Goal: Task Accomplishment & Management: Complete application form

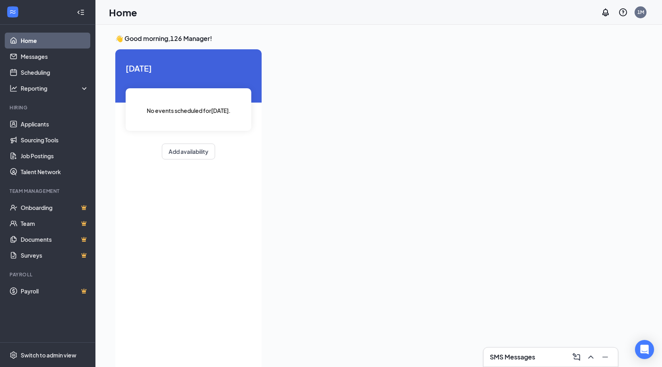
click at [230, 208] on div "Today No events scheduled for today . Add availability" at bounding box center [188, 209] width 146 height 321
click at [52, 128] on link "Applicants" at bounding box center [55, 124] width 68 height 16
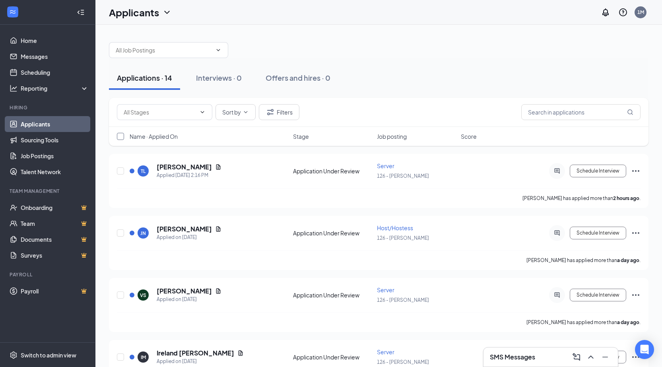
click at [120, 136] on input "checkbox" at bounding box center [120, 136] width 7 height 7
checkbox input "true"
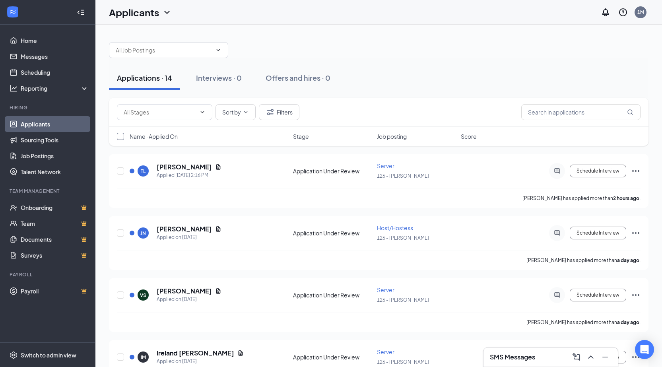
checkbox input "true"
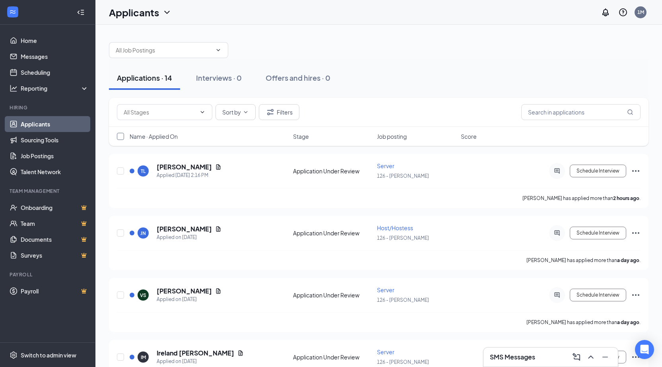
checkbox input "true"
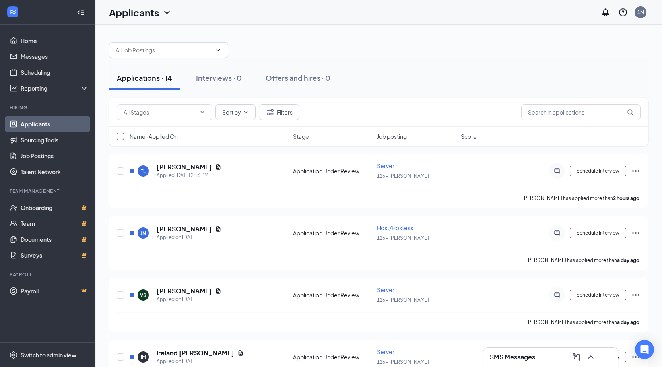
checkbox input "true"
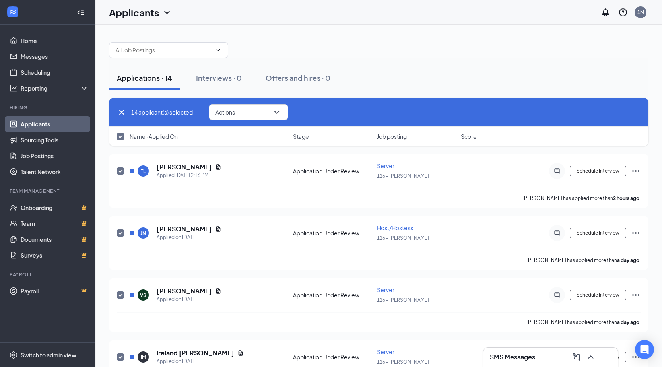
drag, startPoint x: 124, startPoint y: 137, endPoint x: 105, endPoint y: 146, distance: 20.5
click at [124, 137] on span at bounding box center [120, 136] width 7 height 7
click at [124, 137] on input "checkbox" at bounding box center [120, 136] width 7 height 7
checkbox input "false"
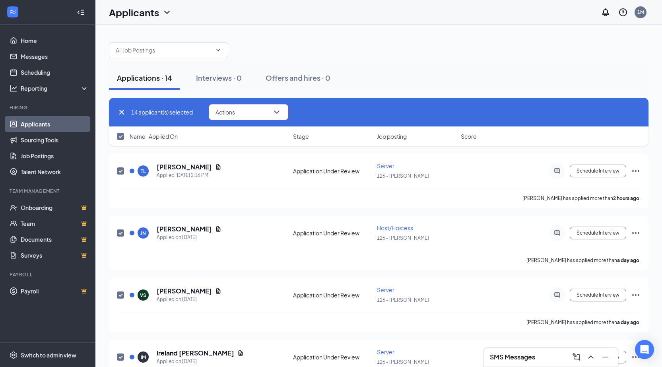
checkbox input "false"
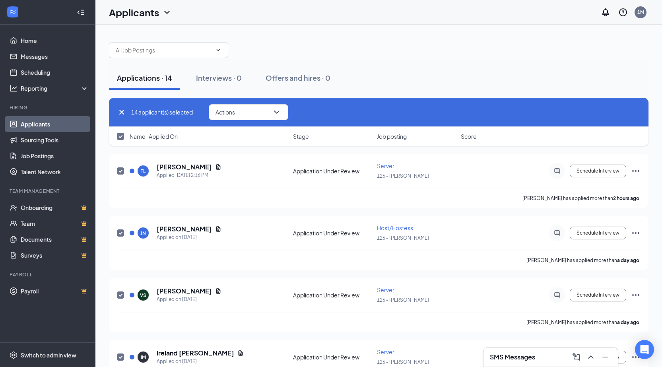
checkbox input "false"
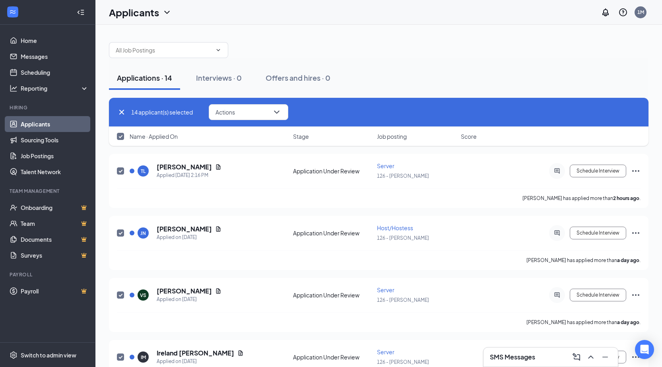
checkbox input "false"
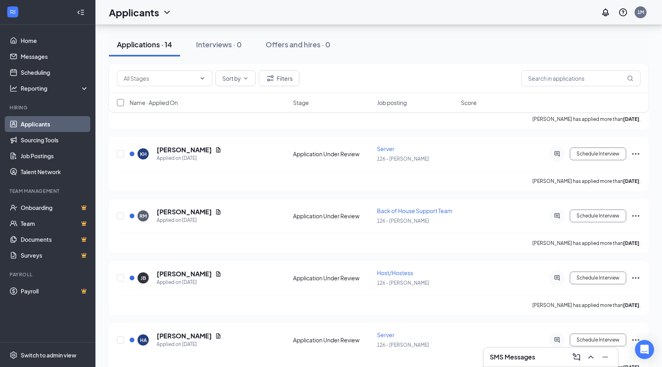
scroll to position [657, 0]
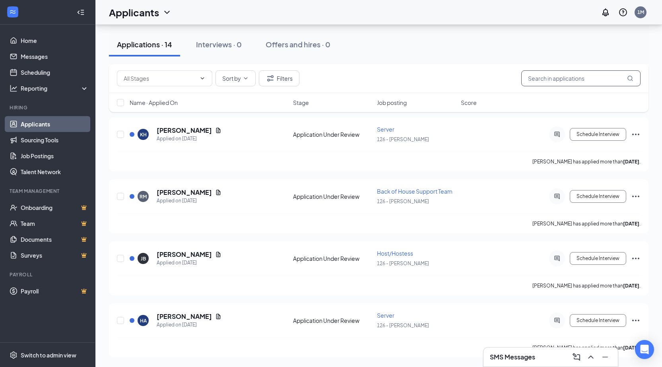
click at [563, 78] on input "text" at bounding box center [580, 78] width 119 height 16
click at [185, 72] on span at bounding box center [164, 78] width 95 height 16
click at [182, 77] on input "text" at bounding box center [160, 78] width 72 height 9
drag, startPoint x: 184, startPoint y: 115, endPoint x: 182, endPoint y: 95, distance: 20.4
click at [182, 95] on div "Application (37) Application Under Review (12016)" at bounding box center [171, 106] width 95 height 45
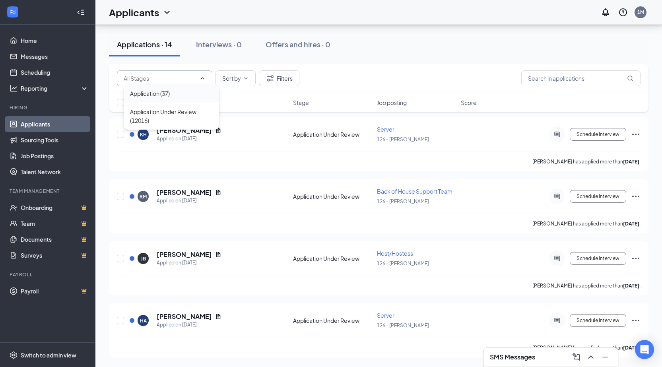
click at [165, 94] on div "Application (37)" at bounding box center [150, 93] width 40 height 9
type input "Application (37)"
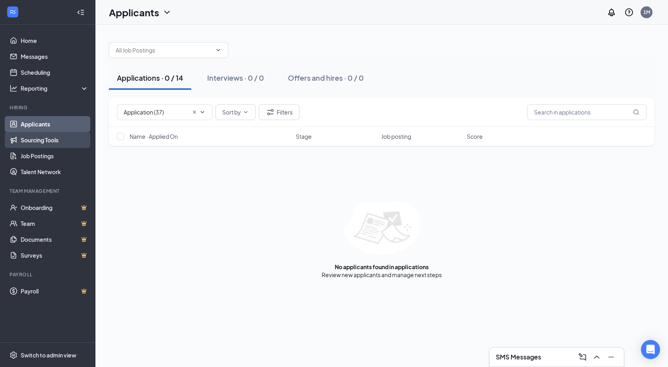
click at [45, 141] on link "Sourcing Tools" at bounding box center [55, 140] width 68 height 16
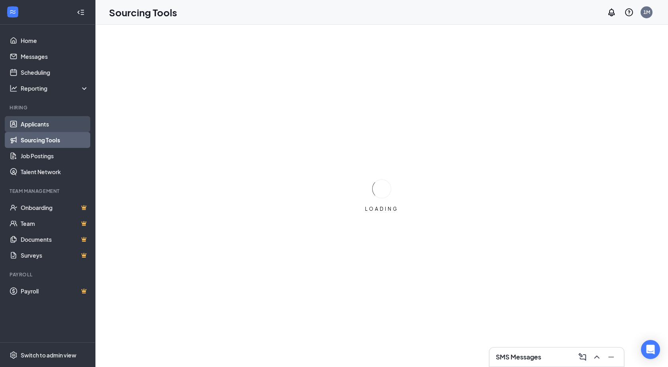
click at [55, 124] on link "Applicants" at bounding box center [55, 124] width 68 height 16
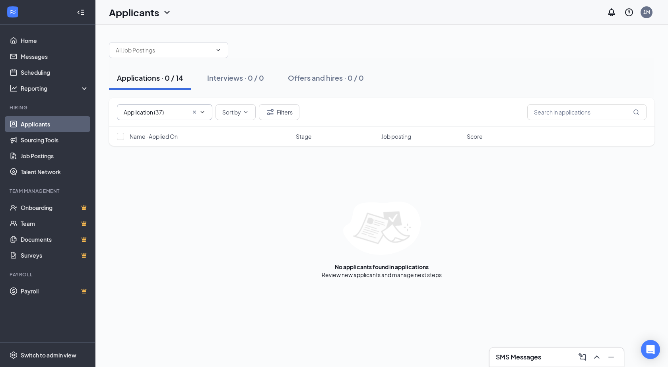
click at [182, 112] on input "Application (37)" at bounding box center [156, 112] width 64 height 9
click at [192, 112] on icon "Cross" at bounding box center [194, 112] width 6 height 6
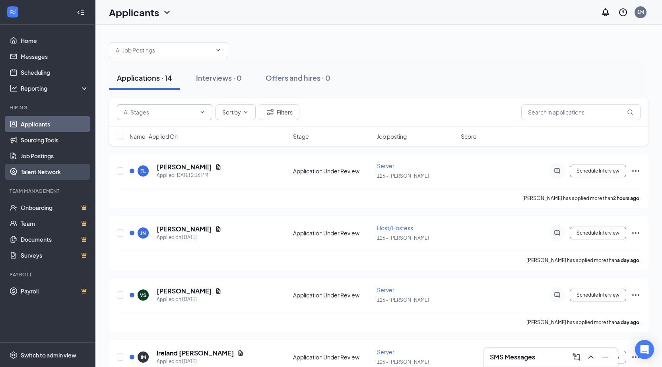
click at [54, 171] on link "Talent Network" at bounding box center [55, 172] width 68 height 16
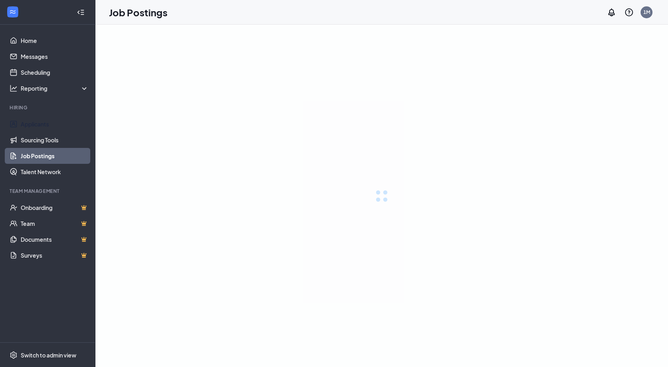
click at [45, 126] on link "Applicants" at bounding box center [55, 124] width 68 height 16
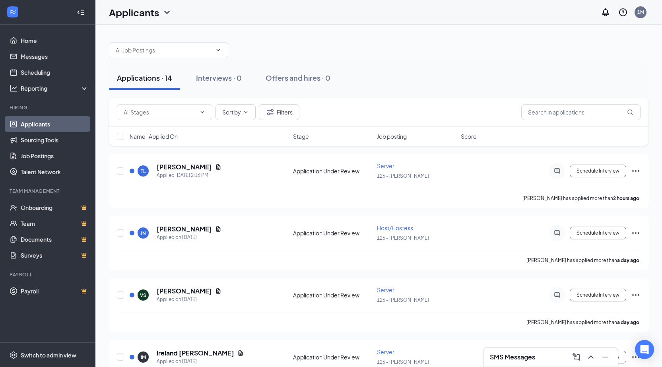
click at [437, 66] on div "Applications · 14 Interviews · 0 Offers and hires · 0" at bounding box center [379, 78] width 540 height 24
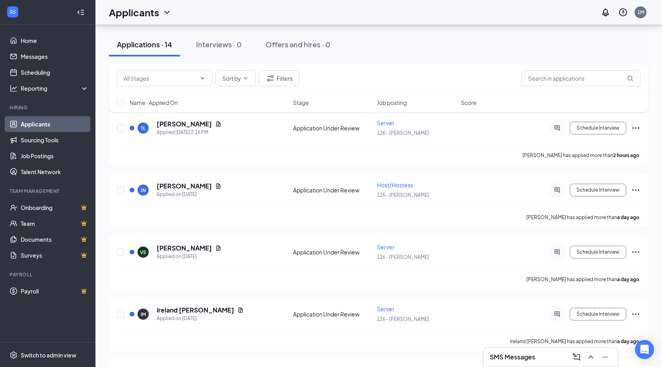
scroll to position [409, 0]
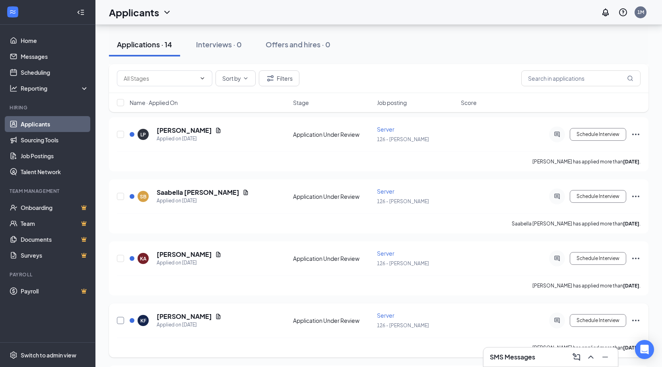
click at [121, 319] on input "checkbox" at bounding box center [120, 320] width 7 height 7
checkbox input "true"
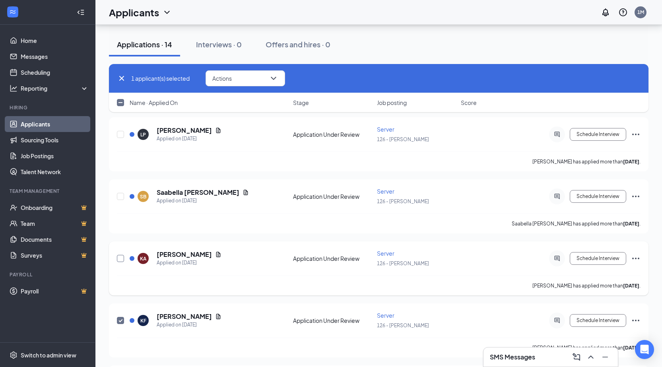
click at [122, 257] on input "checkbox" at bounding box center [120, 258] width 7 height 7
checkbox input "true"
click at [121, 195] on input "checkbox" at bounding box center [120, 196] width 7 height 7
checkbox input "true"
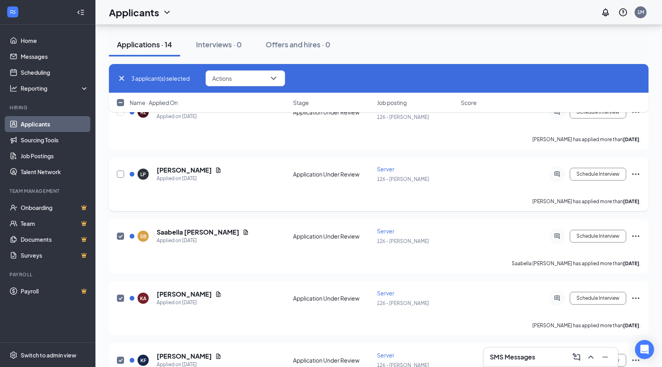
click at [119, 177] on input "checkbox" at bounding box center [120, 174] width 7 height 7
checkbox input "true"
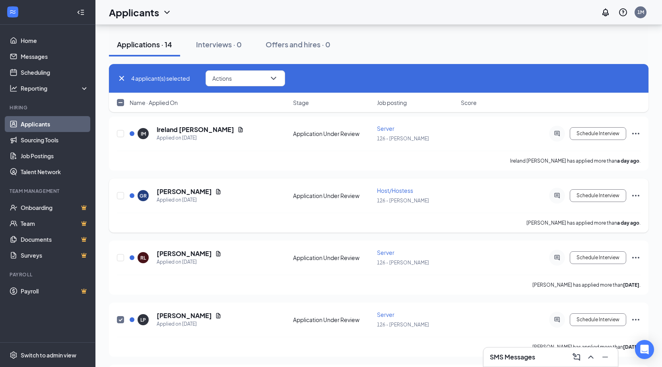
scroll to position [217, 0]
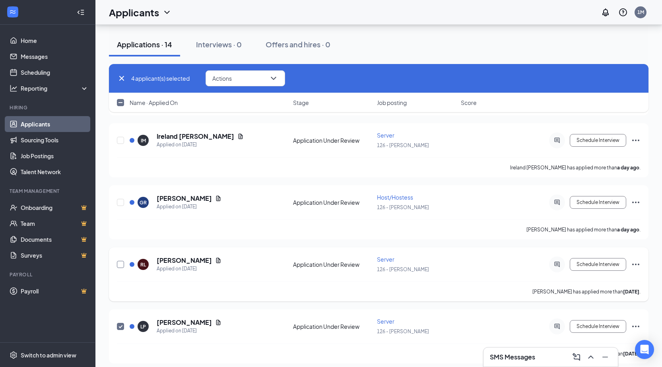
click at [123, 265] on input "checkbox" at bounding box center [120, 264] width 7 height 7
checkbox input "true"
click at [123, 202] on input "checkbox" at bounding box center [120, 202] width 7 height 7
checkbox input "true"
click at [121, 137] on input "checkbox" at bounding box center [120, 140] width 7 height 7
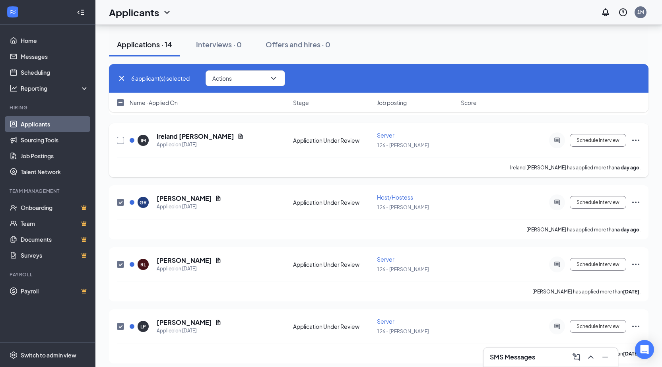
checkbox input "true"
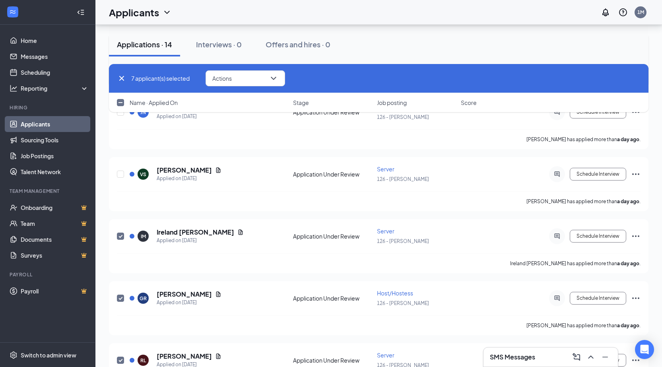
scroll to position [48, 0]
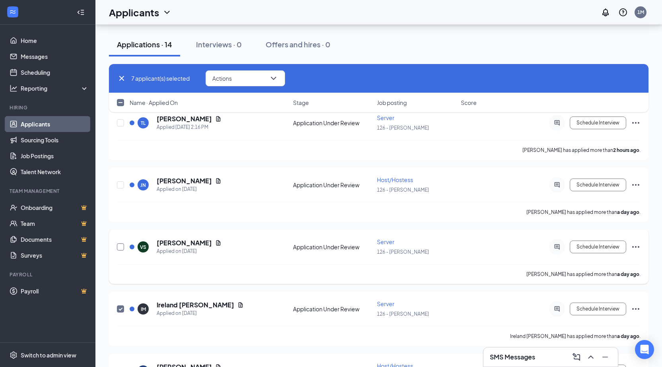
click at [120, 247] on input "checkbox" at bounding box center [120, 246] width 7 height 7
checkbox input "true"
drag, startPoint x: 123, startPoint y: 187, endPoint x: 122, endPoint y: 175, distance: 12.8
click at [124, 187] on input "checkbox" at bounding box center [120, 184] width 7 height 7
checkbox input "true"
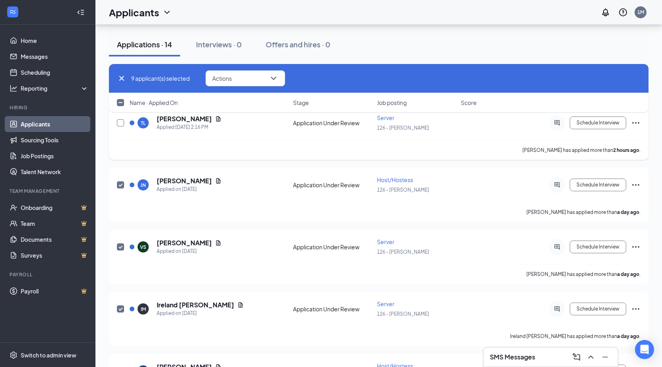
click at [119, 124] on input "checkbox" at bounding box center [120, 122] width 7 height 7
checkbox input "true"
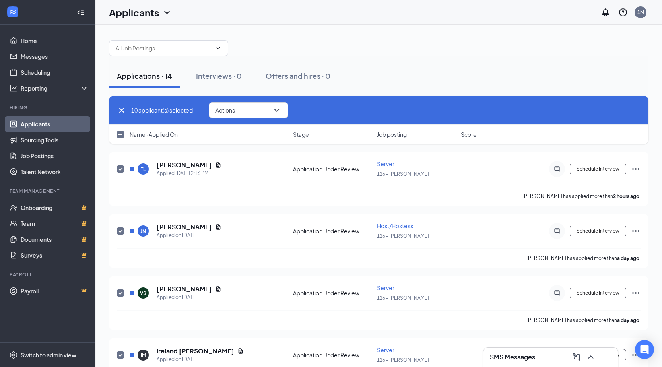
scroll to position [0, 0]
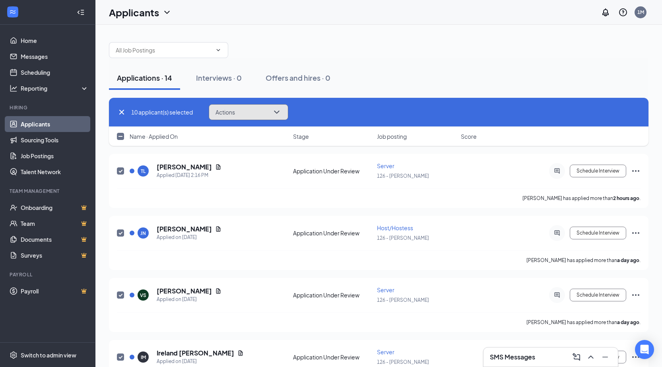
click at [278, 111] on icon "ChevronDown" at bounding box center [277, 112] width 10 height 10
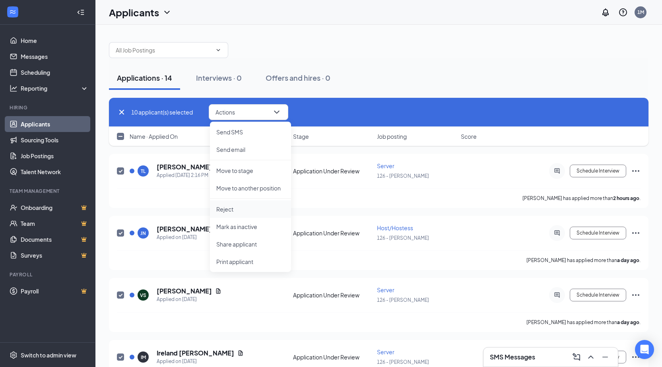
click at [251, 208] on p "Reject" at bounding box center [250, 209] width 68 height 8
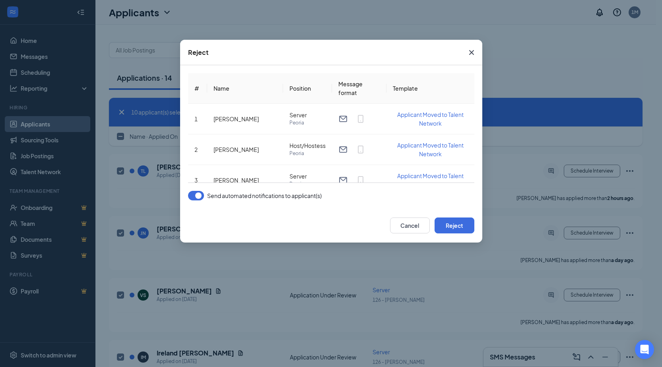
click at [202, 194] on button "button" at bounding box center [196, 196] width 16 height 10
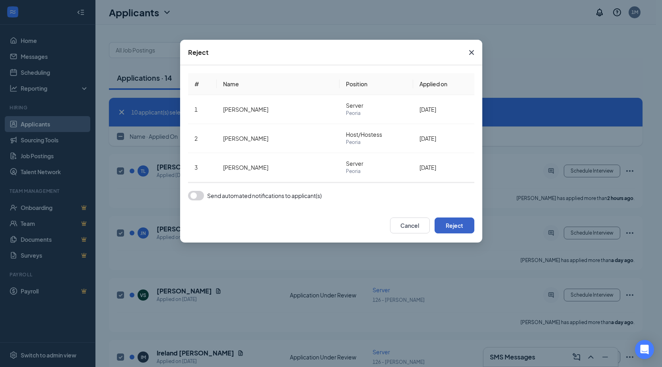
click at [467, 229] on button "Reject" at bounding box center [455, 226] width 40 height 16
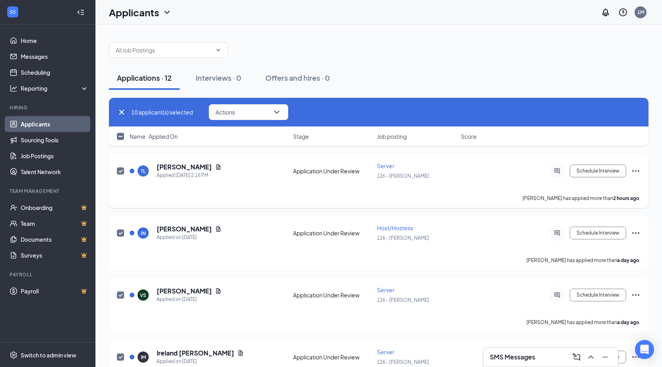
checkbox input "false"
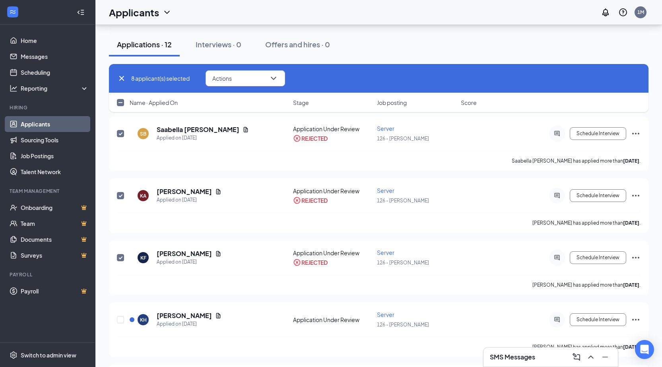
scroll to position [409, 0]
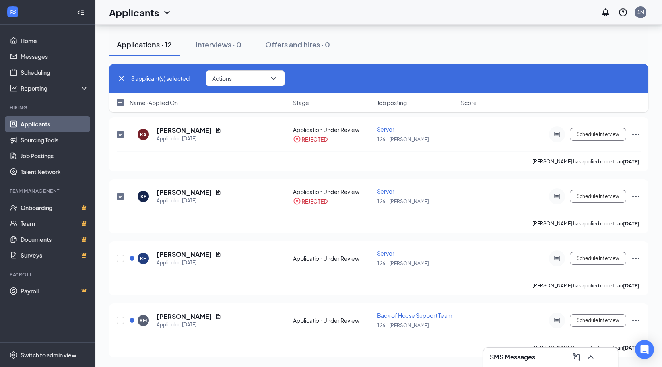
click at [122, 80] on icon "Cross" at bounding box center [122, 79] width 10 height 10
checkbox input "false"
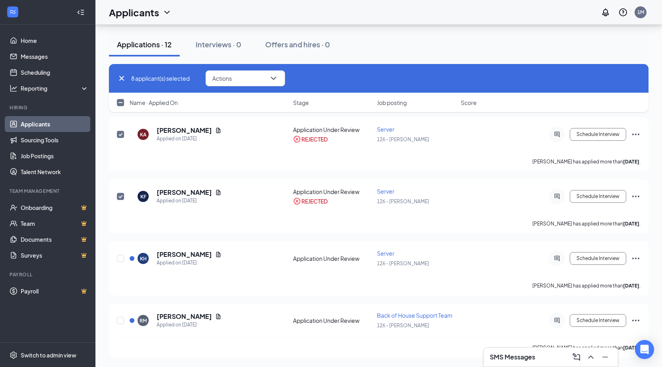
checkbox input "false"
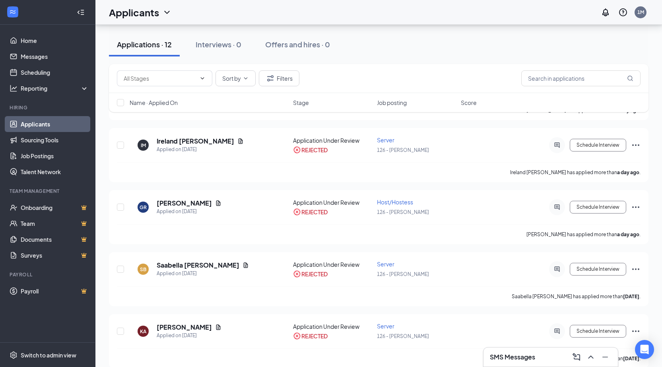
scroll to position [0, 0]
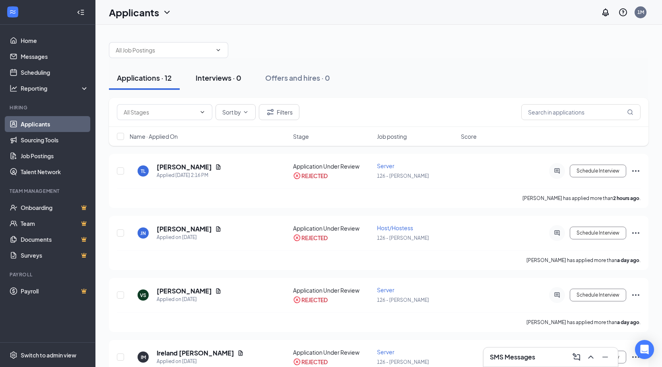
click at [231, 78] on div "Interviews · 0" at bounding box center [219, 78] width 46 height 10
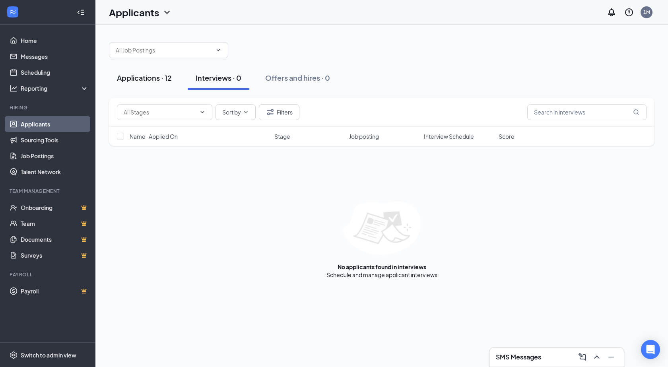
click at [150, 80] on div "Applications · 12" at bounding box center [144, 78] width 55 height 10
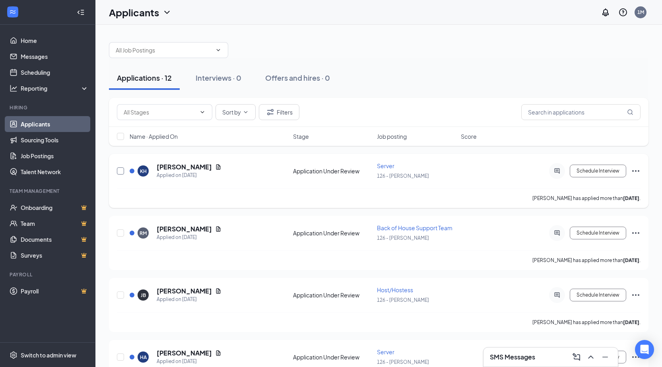
click at [119, 171] on input "checkbox" at bounding box center [120, 170] width 7 height 7
checkbox input "true"
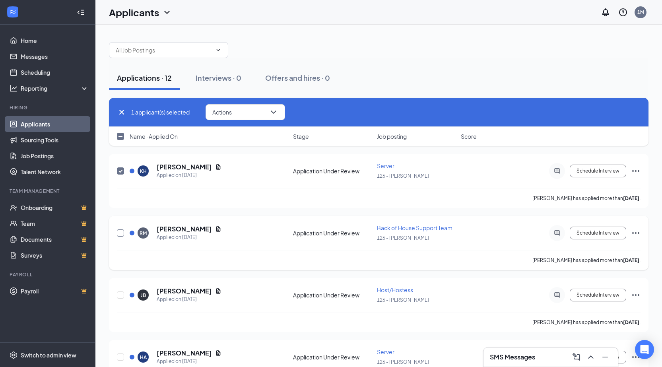
click at [119, 233] on input "checkbox" at bounding box center [120, 232] width 7 height 7
checkbox input "true"
click at [121, 297] on input "checkbox" at bounding box center [120, 295] width 7 height 7
checkbox input "true"
click at [122, 358] on input "checkbox" at bounding box center [120, 357] width 7 height 7
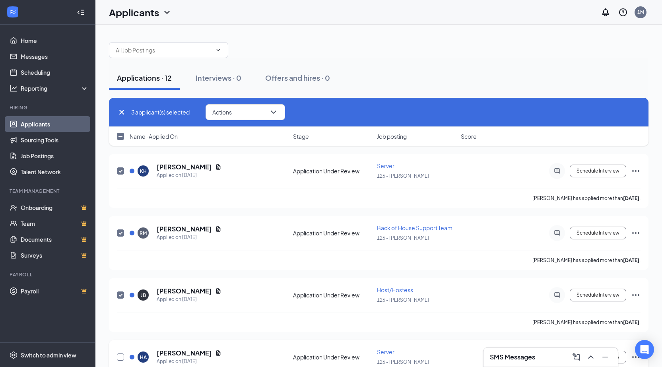
checkbox input "true"
click at [262, 118] on button "Actions" at bounding box center [246, 112] width 80 height 16
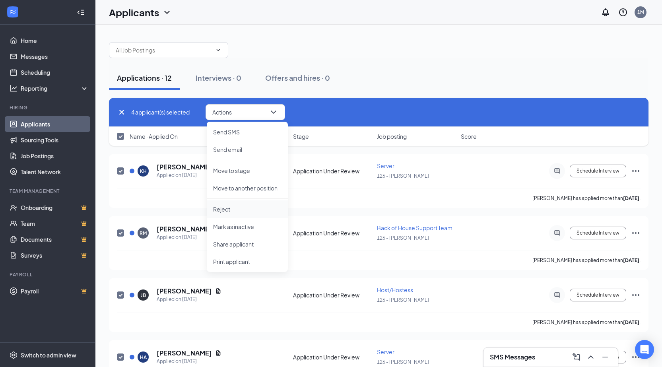
click at [243, 210] on p "Reject" at bounding box center [247, 209] width 68 height 8
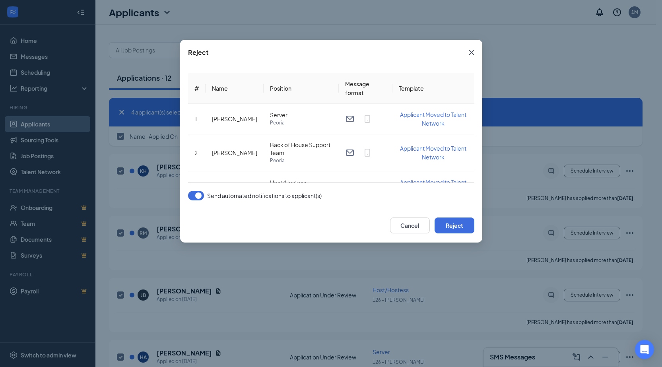
click at [259, 198] on span "Send automated notifications to applicant(s)" at bounding box center [264, 196] width 115 height 10
click at [208, 197] on span "Send automated notifications to applicant(s)" at bounding box center [264, 196] width 115 height 10
click at [202, 195] on div "Send automated notifications to applicant(s)" at bounding box center [255, 196] width 134 height 10
click at [201, 195] on button "button" at bounding box center [196, 196] width 16 height 10
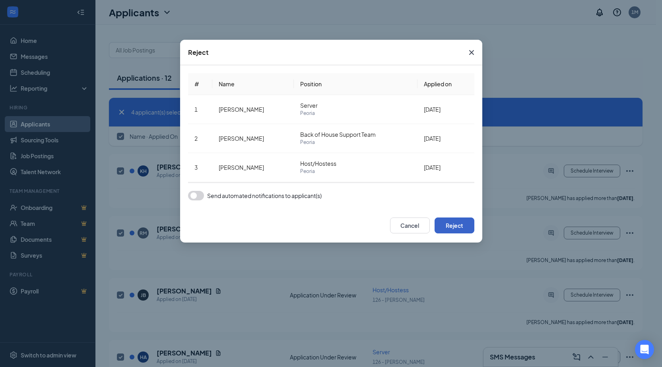
click at [458, 225] on button "Reject" at bounding box center [455, 226] width 40 height 16
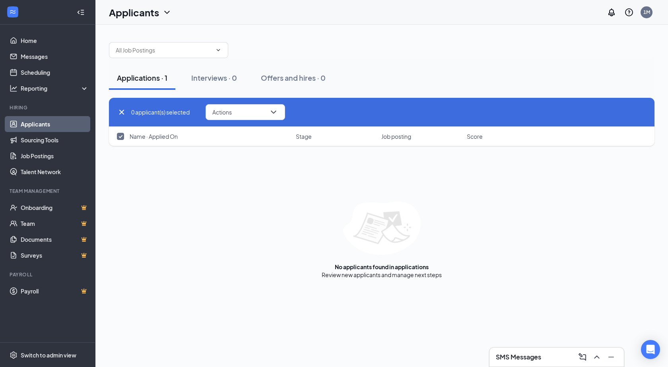
checkbox input "false"
click at [209, 74] on div "Interviews · 0" at bounding box center [214, 78] width 46 height 10
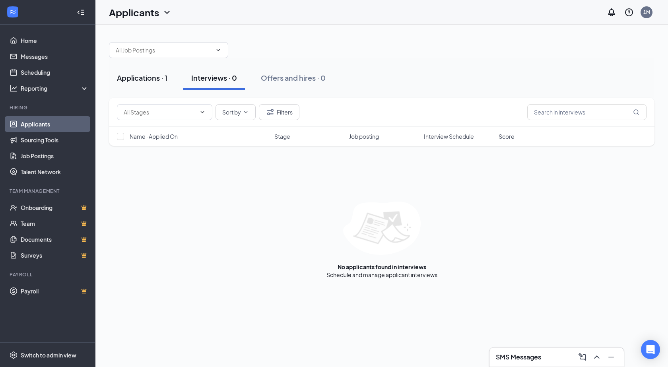
click at [147, 73] on div "Applications · 1" at bounding box center [142, 78] width 51 height 10
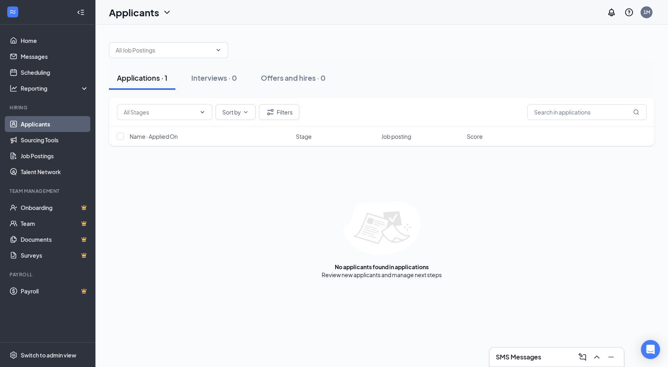
click at [354, 189] on div "Sort by Filters Name · Applied On Stage Job posting Score No applicants found i…" at bounding box center [382, 188] width 546 height 181
click at [559, 115] on input "text" at bounding box center [586, 112] width 119 height 16
type input "g"
drag, startPoint x: 426, startPoint y: 86, endPoint x: 238, endPoint y: 78, distance: 188.3
click at [426, 85] on div "Applications · 1 Interviews · 0 Offers and hires · 0" at bounding box center [382, 78] width 546 height 24
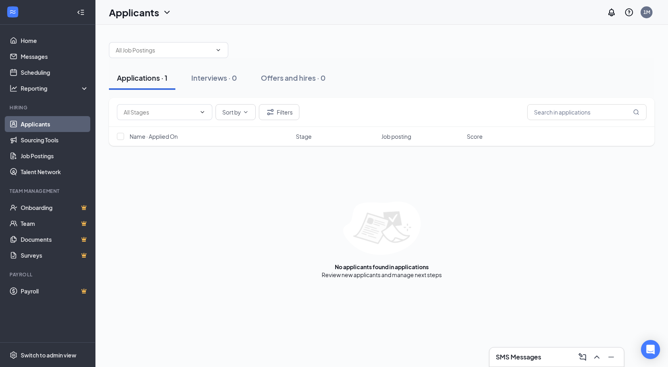
click at [156, 81] on div "Applications · 1" at bounding box center [142, 78] width 51 height 10
click at [181, 175] on div "Sort by Filters Name · Applied On Stage Job posting Score No applicants found i…" at bounding box center [382, 188] width 546 height 181
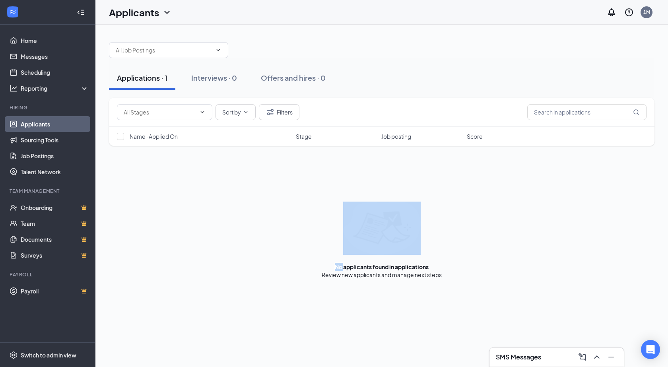
click at [181, 175] on div "Sort by Filters Name · Applied On Stage Job posting Score No applicants found i…" at bounding box center [382, 188] width 546 height 181
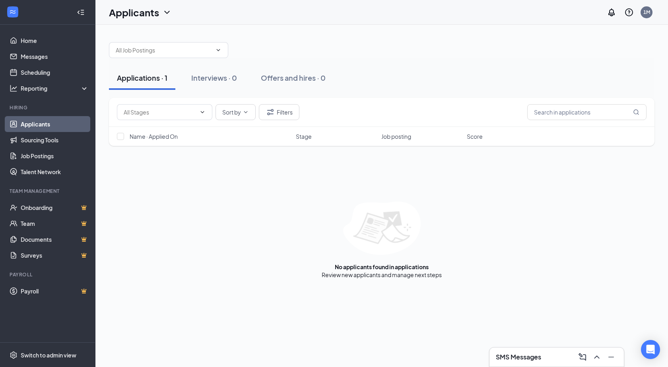
click at [180, 194] on div "Sort by Filters Name · Applied On Stage Job posting Score No applicants found i…" at bounding box center [382, 188] width 546 height 181
click at [30, 176] on link "Talent Network" at bounding box center [55, 172] width 68 height 16
click at [175, 116] on input "text" at bounding box center [160, 112] width 72 height 9
click at [198, 148] on div "Application Under Review (12004)" at bounding box center [171, 149] width 83 height 17
type input "Application Under Review (12004)"
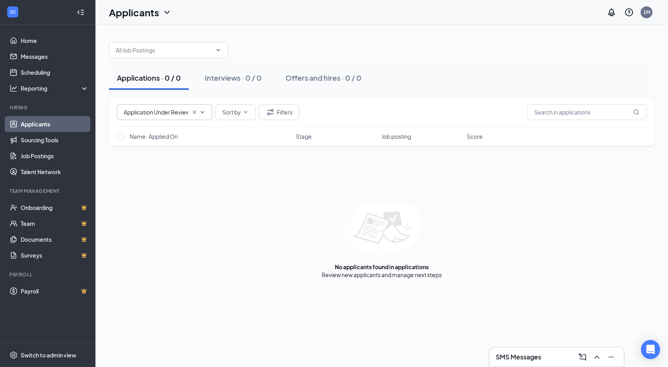
click at [192, 113] on icon "Cross" at bounding box center [194, 112] width 6 height 6
click at [156, 59] on div "Applications · 0 Interviews · 0 Offers and hires · 0" at bounding box center [382, 78] width 546 height 40
click at [158, 49] on input "text" at bounding box center [164, 50] width 96 height 9
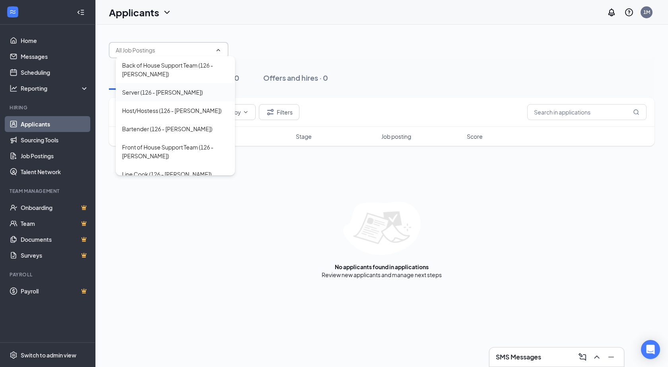
click at [157, 91] on div "Server (126 - Applebee's)" at bounding box center [162, 92] width 81 height 9
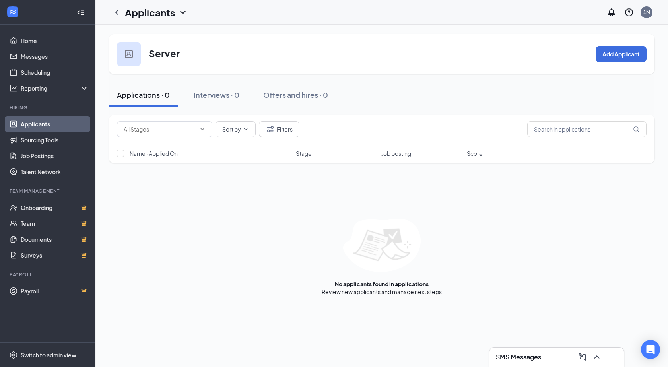
click at [127, 55] on img at bounding box center [129, 54] width 8 height 8
click at [406, 79] on div "Applications · 0 Interviews · 0 Offers and hires · 0" at bounding box center [382, 95] width 546 height 40
drag, startPoint x: 593, startPoint y: 53, endPoint x: 608, endPoint y: 53, distance: 15.9
click at [596, 53] on div "Server Add Applicant" at bounding box center [382, 54] width 546 height 40
click at [608, 53] on button "Add Applicant" at bounding box center [621, 54] width 51 height 16
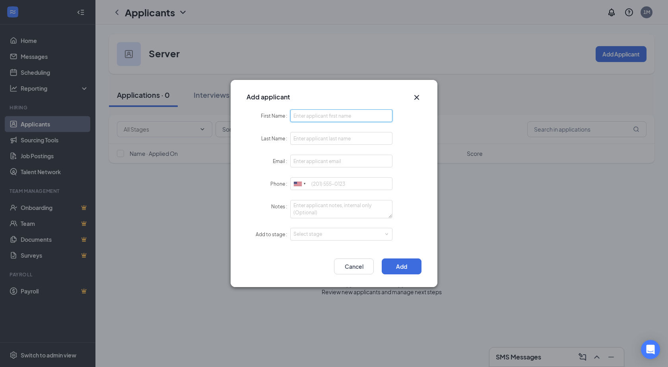
click at [355, 118] on input "First Name" at bounding box center [341, 115] width 102 height 13
click at [419, 189] on div "Phone United States + 1 United Kingdom + 44 Afghanistan (‫افغانستان‬‎) + 93 Alb…" at bounding box center [334, 183] width 175 height 13
click at [362, 235] on div "Select stage" at bounding box center [340, 234] width 92 height 8
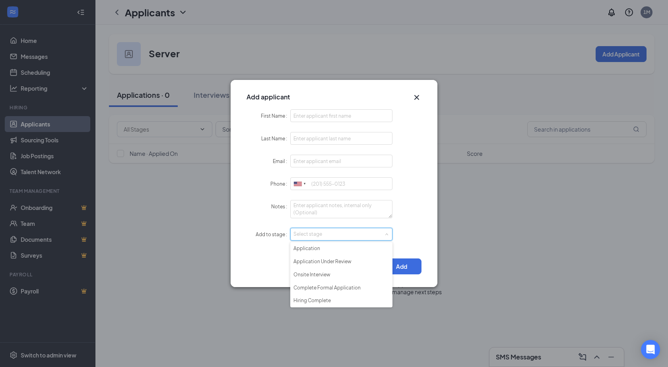
click at [266, 266] on div "Add Cancel" at bounding box center [334, 267] width 175 height 16
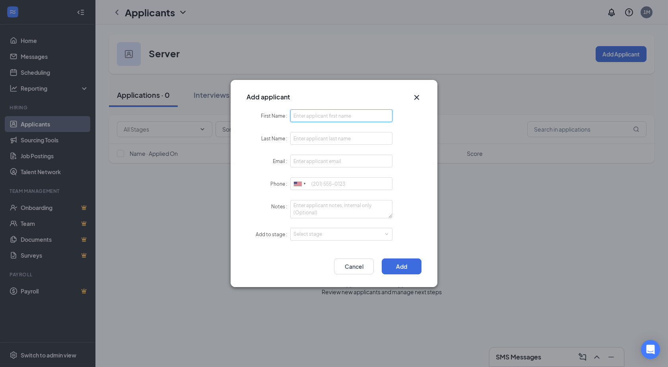
click at [306, 117] on input "First Name" at bounding box center [341, 115] width 102 height 13
type input "G"
type input "j"
type input "jesus gabriel"
click at [320, 140] on input "Last Name" at bounding box center [341, 138] width 102 height 13
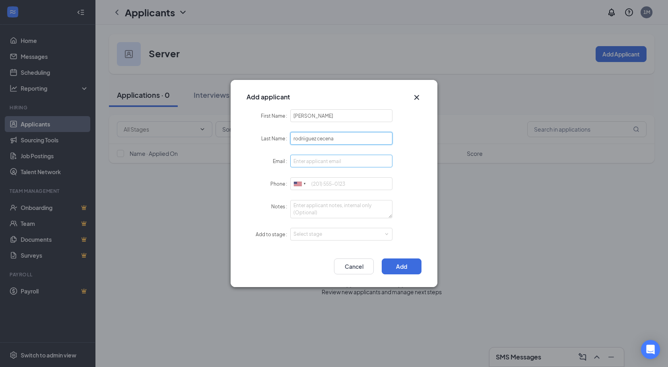
type input "rodriiguez cecena"
click at [343, 161] on input "Email" at bounding box center [341, 161] width 102 height 13
click at [309, 181] on div at bounding box center [300, 184] width 18 height 12
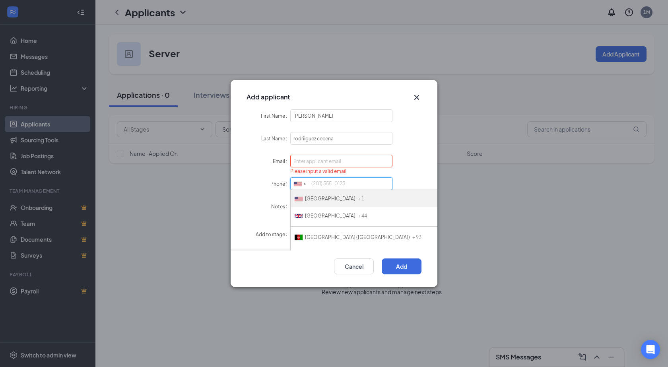
click at [324, 181] on input "Phone" at bounding box center [341, 183] width 102 height 13
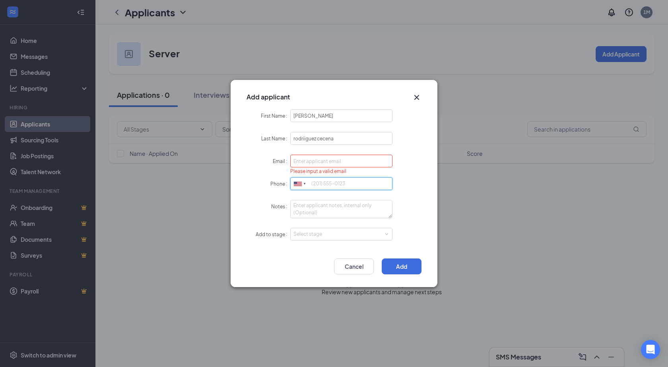
type input "4"
type input "6238265367"
click at [327, 155] on input "Email" at bounding box center [341, 161] width 102 height 13
type input "gabriel06zavalta@gmail.com"
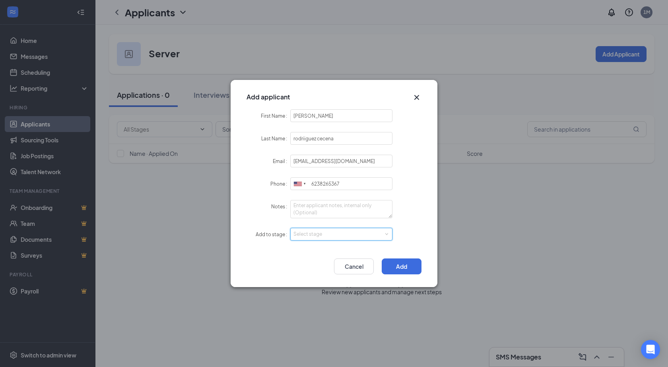
click at [385, 235] on span at bounding box center [387, 235] width 4 height 4
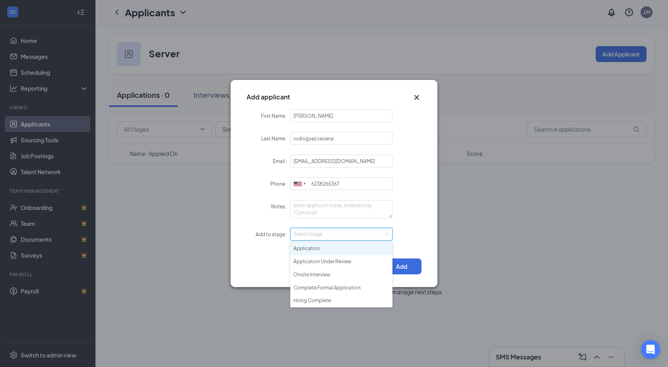
click at [323, 249] on li "Application" at bounding box center [341, 248] width 102 height 13
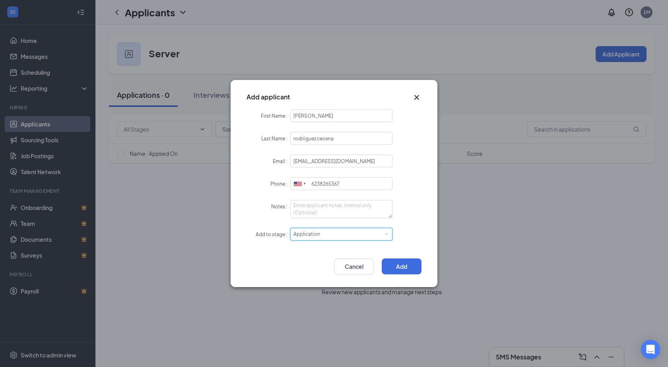
click at [340, 234] on div "Select stage Application" at bounding box center [342, 234] width 96 height 12
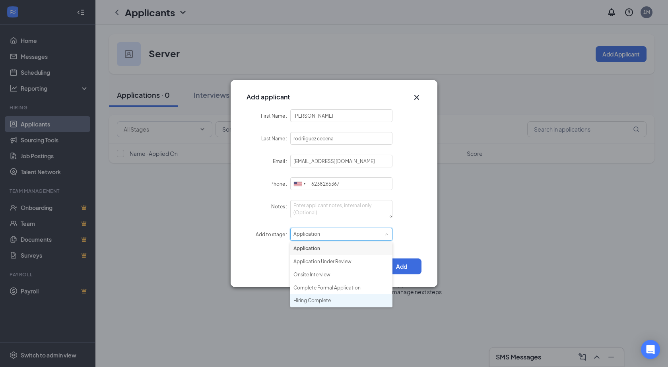
click at [325, 297] on li "Hiring Complete" at bounding box center [341, 300] width 102 height 13
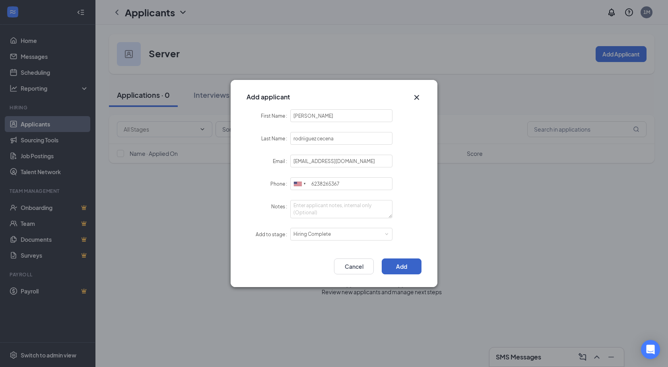
click at [408, 265] on button "Add" at bounding box center [402, 267] width 40 height 16
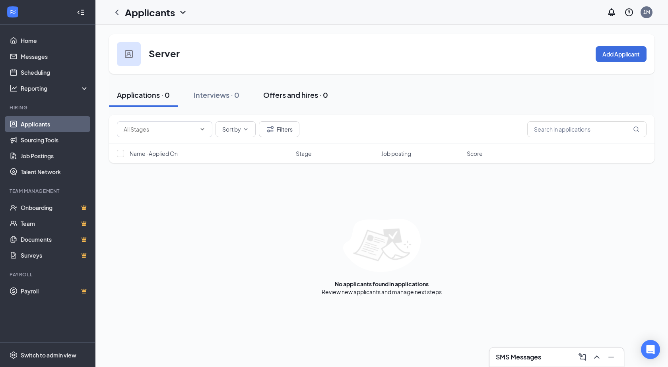
click at [317, 97] on div "Offers and hires · 0" at bounding box center [295, 95] width 65 height 10
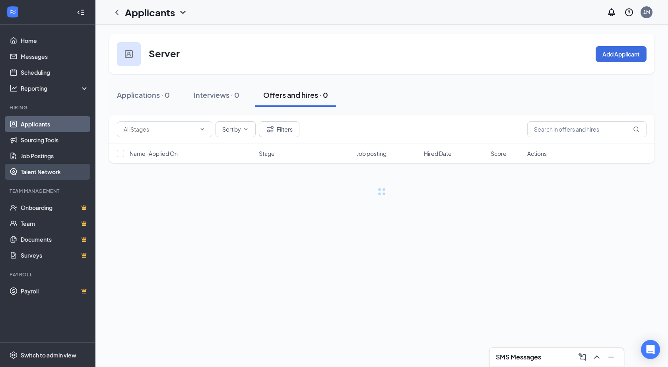
click at [46, 168] on link "Talent Network" at bounding box center [55, 172] width 68 height 16
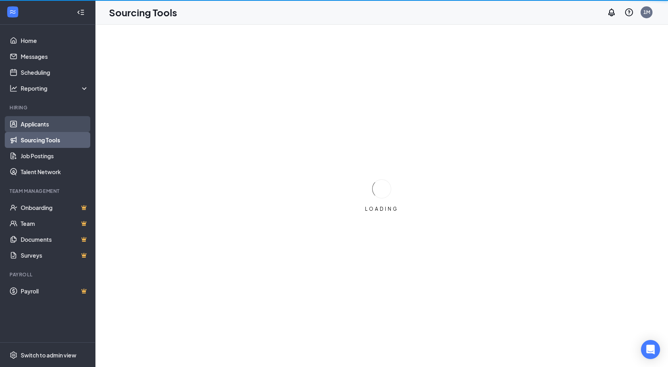
click at [40, 125] on link "Applicants" at bounding box center [55, 124] width 68 height 16
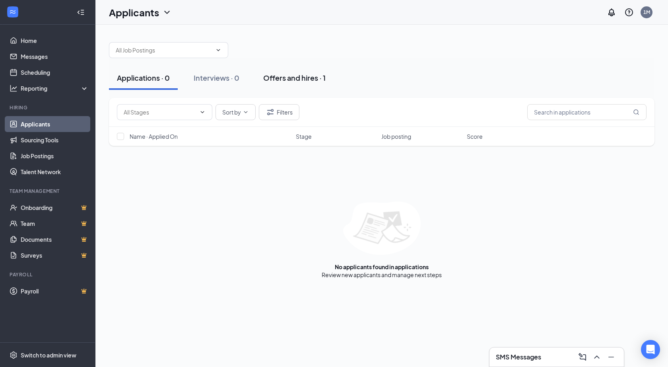
click at [294, 83] on button "Offers and hires · 1" at bounding box center [294, 78] width 78 height 24
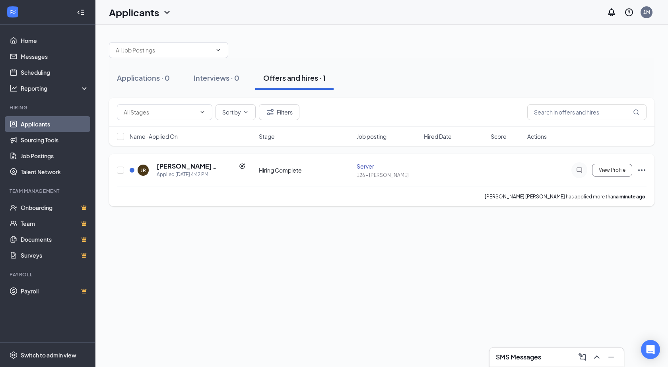
click at [634, 171] on div "View Profile" at bounding box center [586, 170] width 119 height 16
click at [641, 168] on icon "Ellipses" at bounding box center [642, 170] width 10 height 10
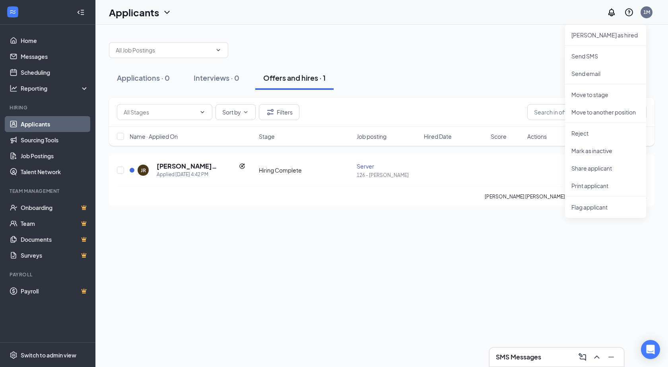
click at [463, 250] on div "Applications · 0 Interviews · 0 Offers and hires · 1 Sort by Filters Name · App…" at bounding box center [381, 196] width 573 height 342
